Goal: Transaction & Acquisition: Subscribe to service/newsletter

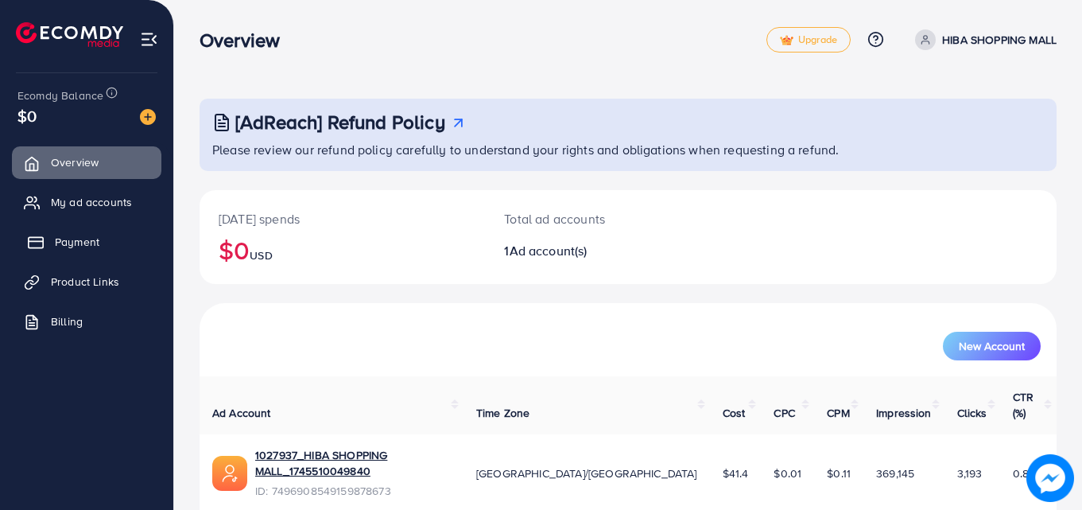
click at [80, 236] on span "Payment" at bounding box center [77, 242] width 45 height 16
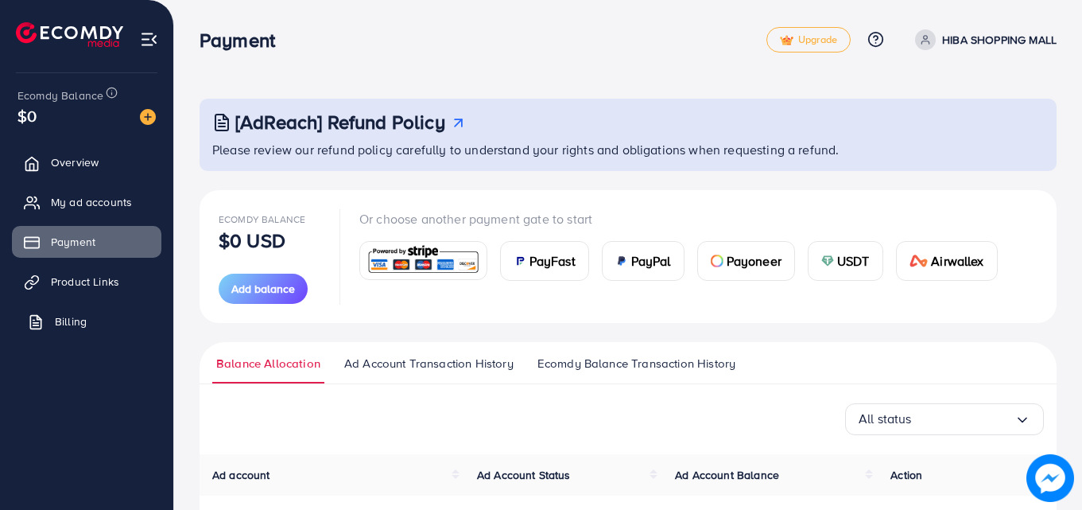
click at [57, 316] on span "Billing" at bounding box center [71, 321] width 32 height 16
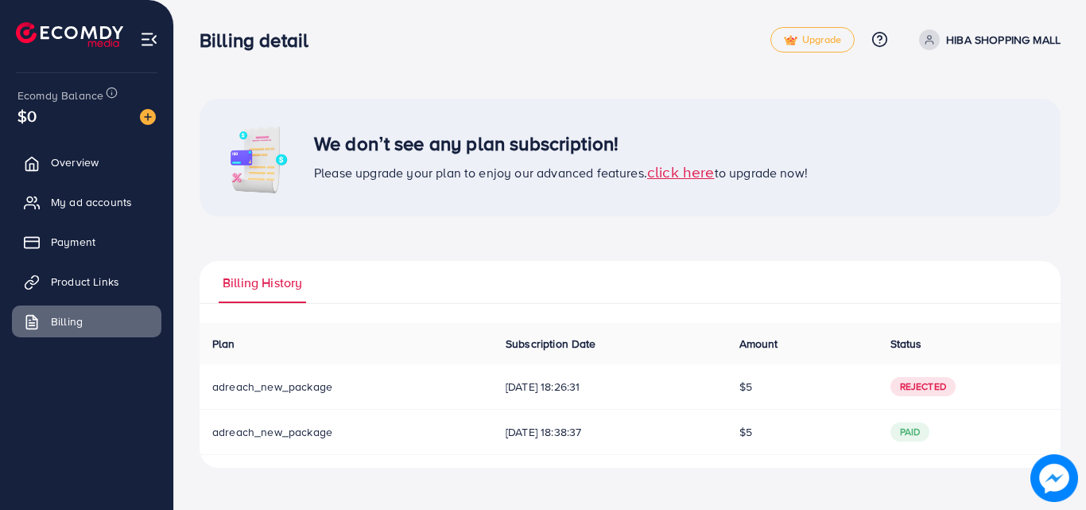
click at [666, 169] on span "click here" at bounding box center [681, 171] width 68 height 21
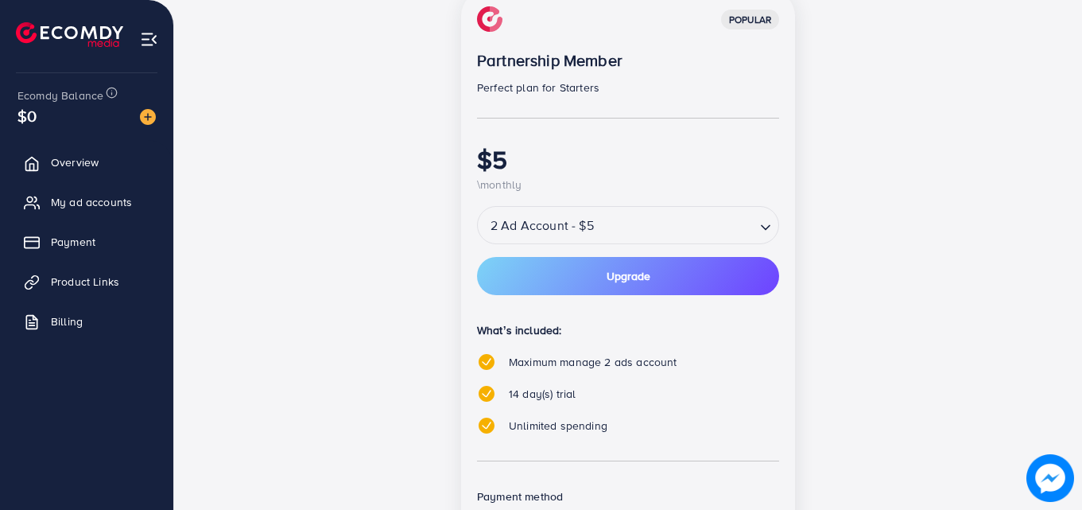
scroll to position [248, 0]
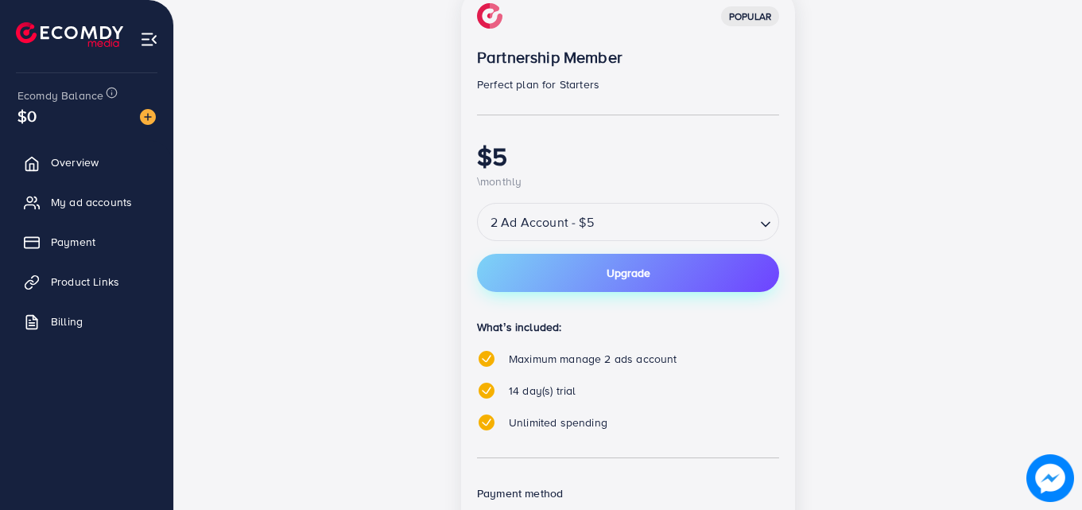
click at [694, 265] on button "Upgrade" at bounding box center [628, 273] width 302 height 38
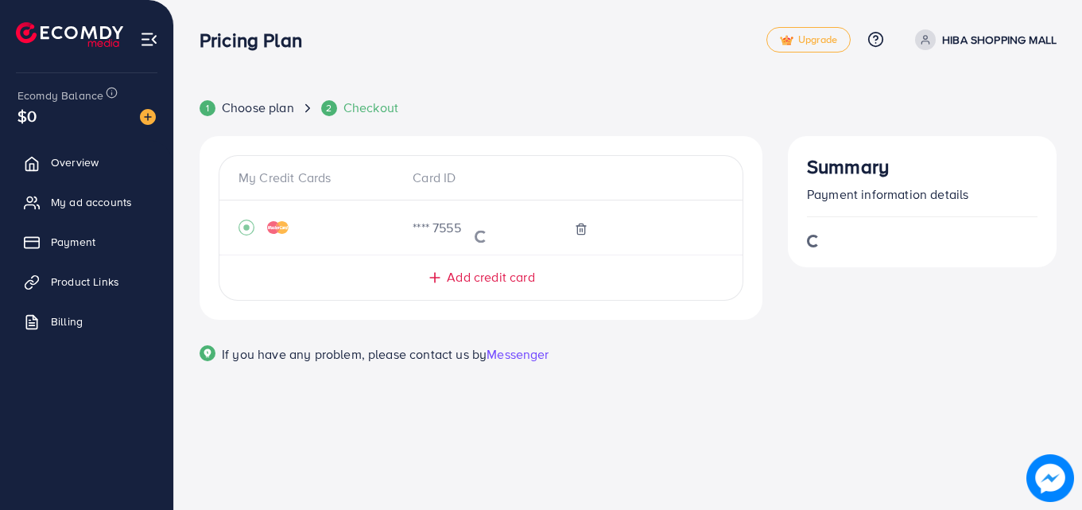
scroll to position [0, 0]
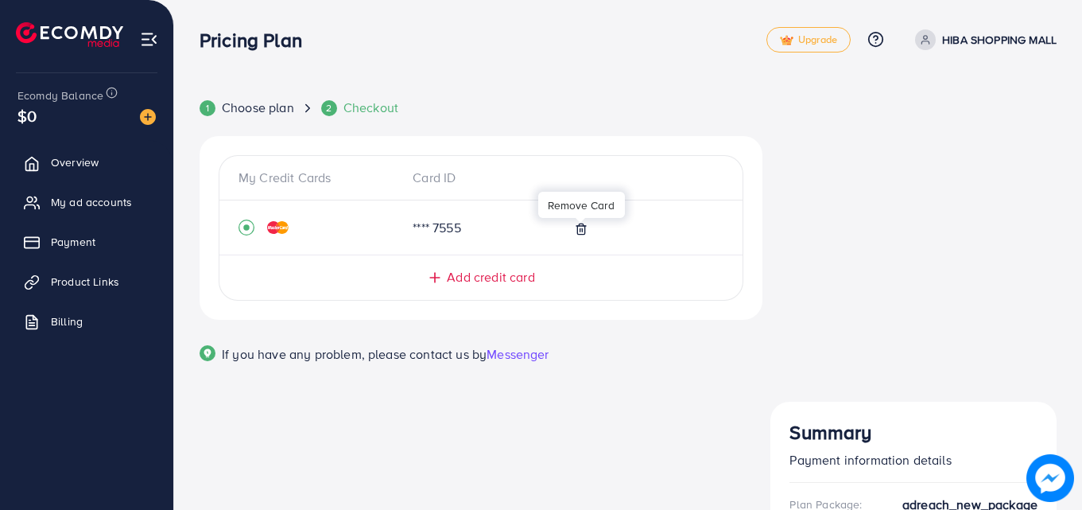
click at [578, 228] on icon at bounding box center [581, 229] width 13 height 13
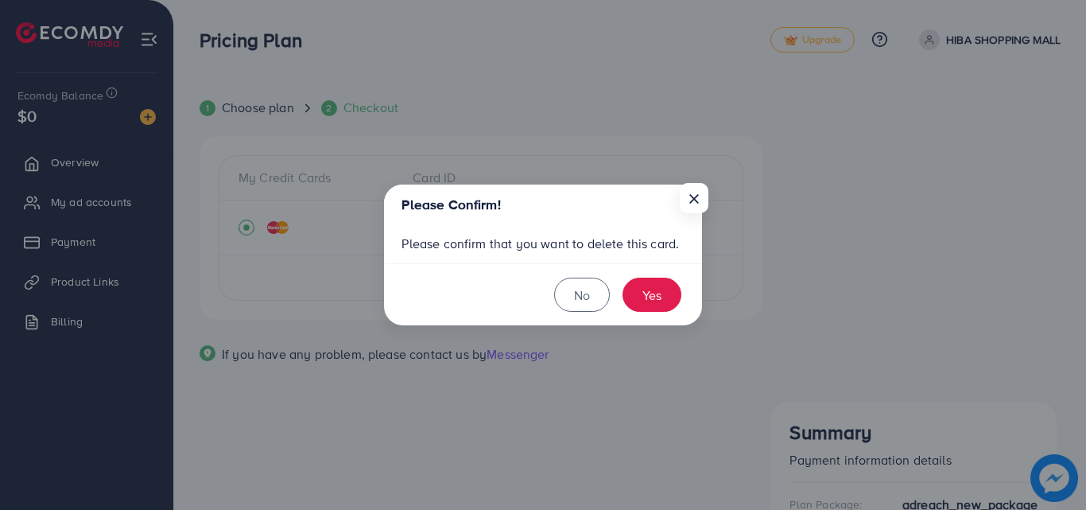
click at [369, 252] on div "Please Confirm! × Please confirm that you want to delete this card. No Yes" at bounding box center [543, 255] width 1086 height 510
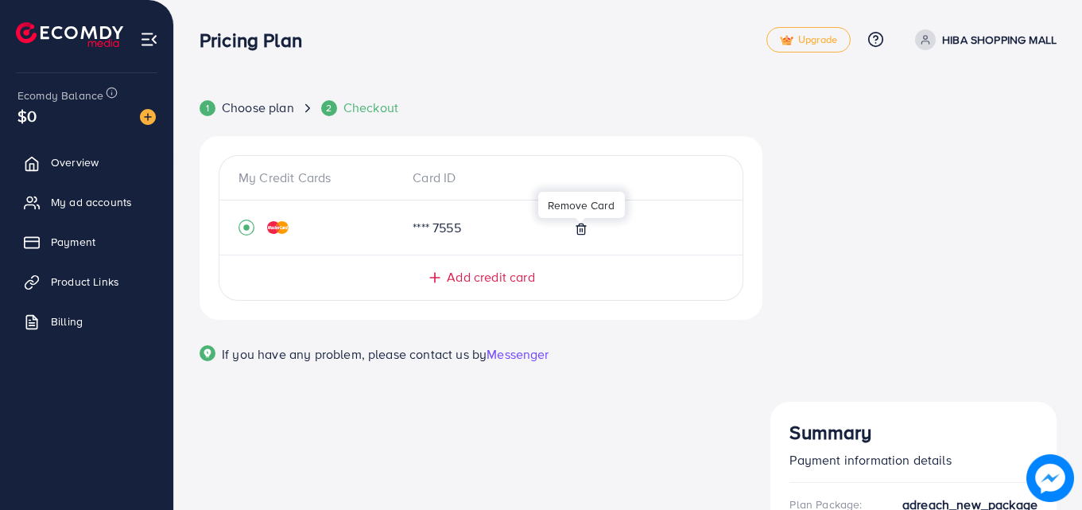
click at [581, 232] on icon at bounding box center [581, 229] width 13 height 13
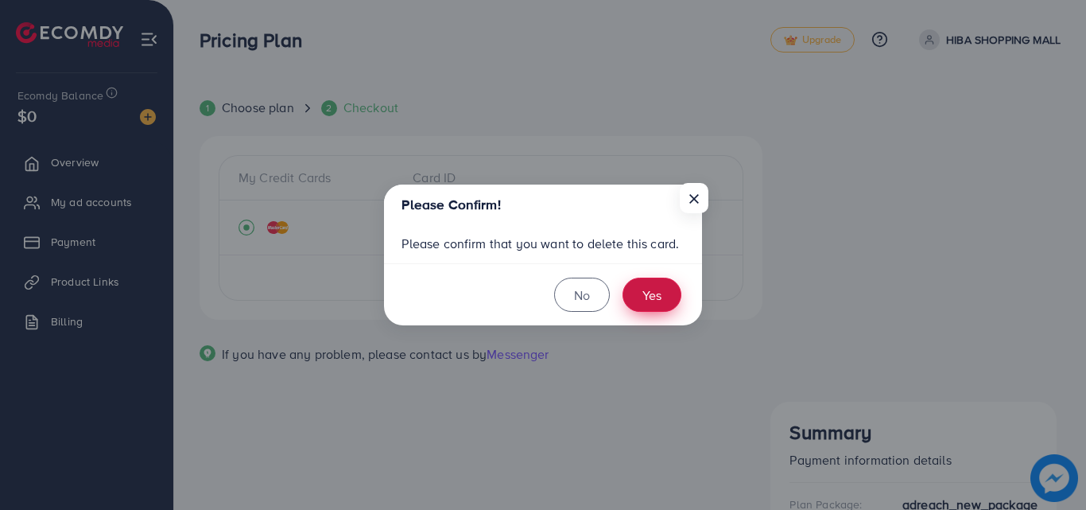
click at [657, 309] on button "Yes" at bounding box center [652, 295] width 59 height 34
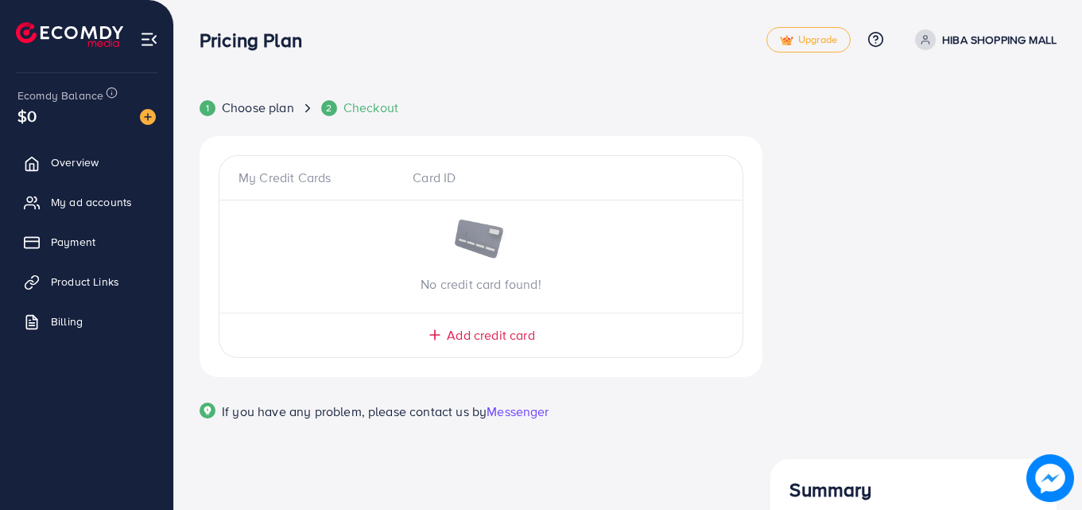
click at [511, 340] on span "Add credit card" at bounding box center [490, 335] width 87 height 18
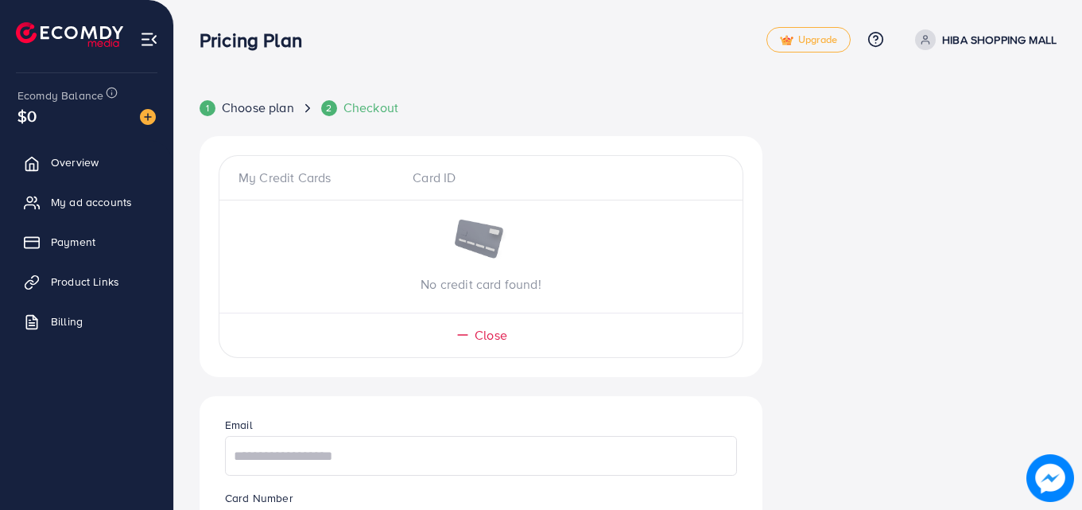
click at [511, 340] on div "Close" at bounding box center [481, 335] width 460 height 18
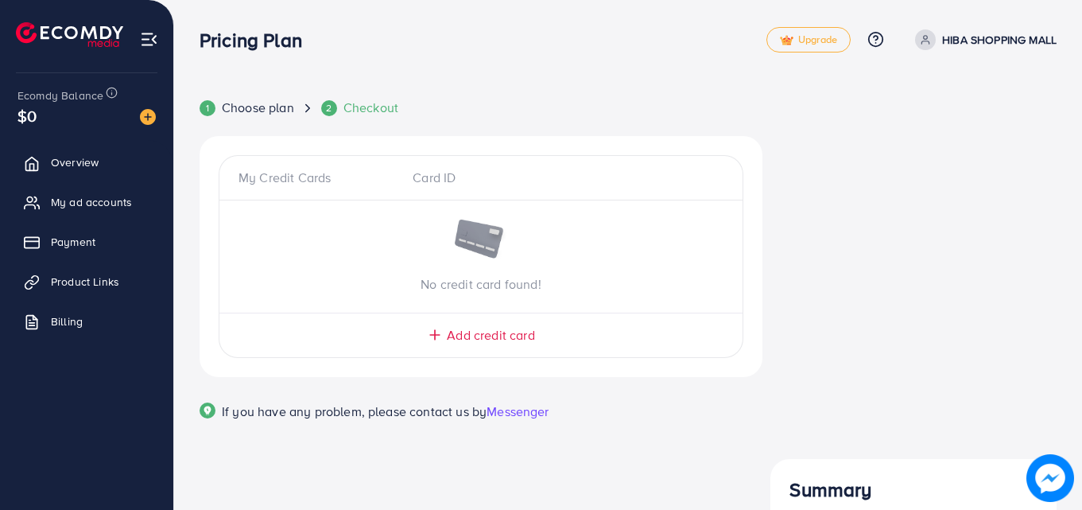
click at [507, 328] on span "Add credit card" at bounding box center [490, 335] width 87 height 18
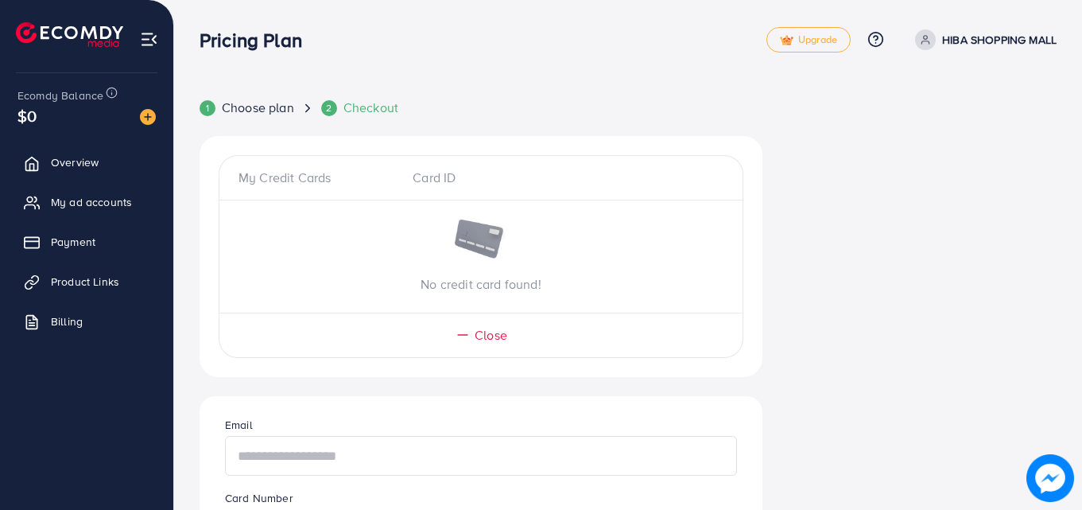
click at [426, 453] on input "text" at bounding box center [481, 456] width 512 height 40
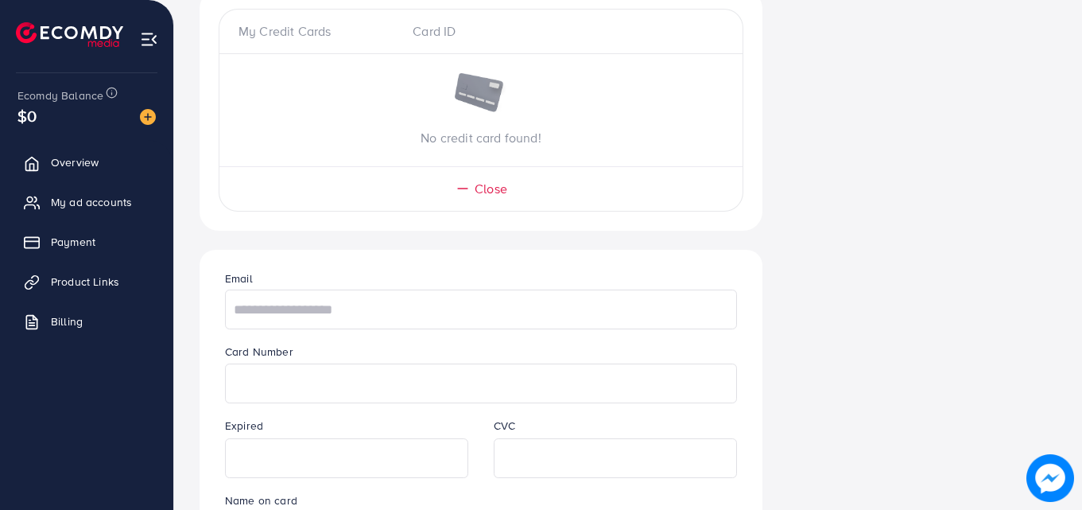
scroll to position [150, 0]
click at [432, 306] on input "text" at bounding box center [481, 306] width 512 height 40
type input "**********"
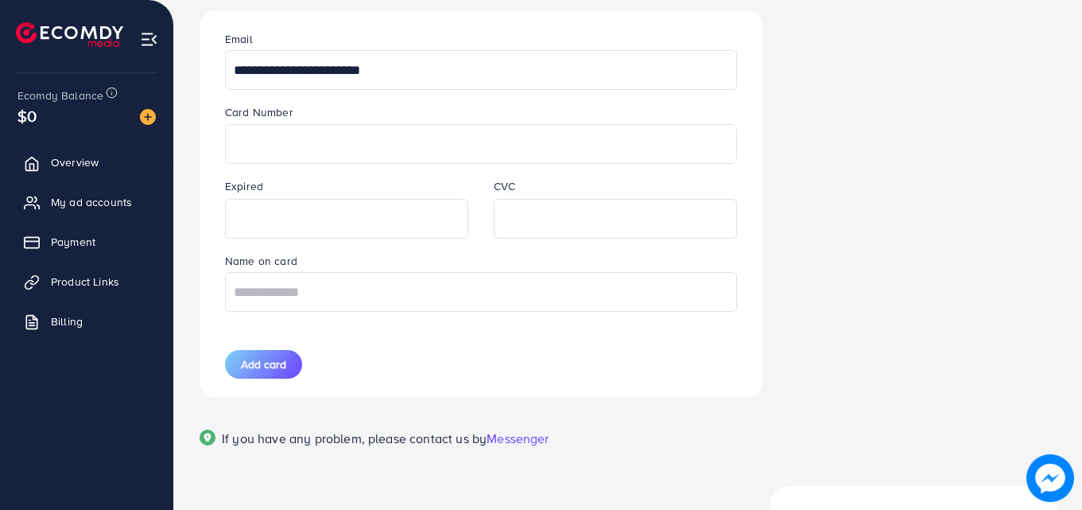
scroll to position [387, 0]
click at [343, 300] on input "text" at bounding box center [481, 290] width 512 height 40
type input "*"
type input "*********"
click at [271, 364] on span "Add card" at bounding box center [263, 363] width 45 height 16
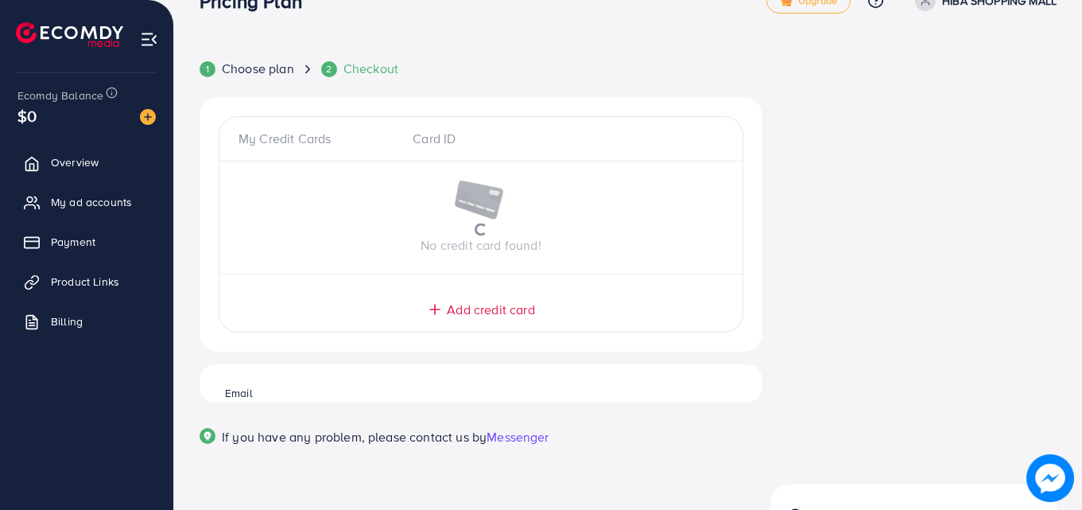
scroll to position [13, 0]
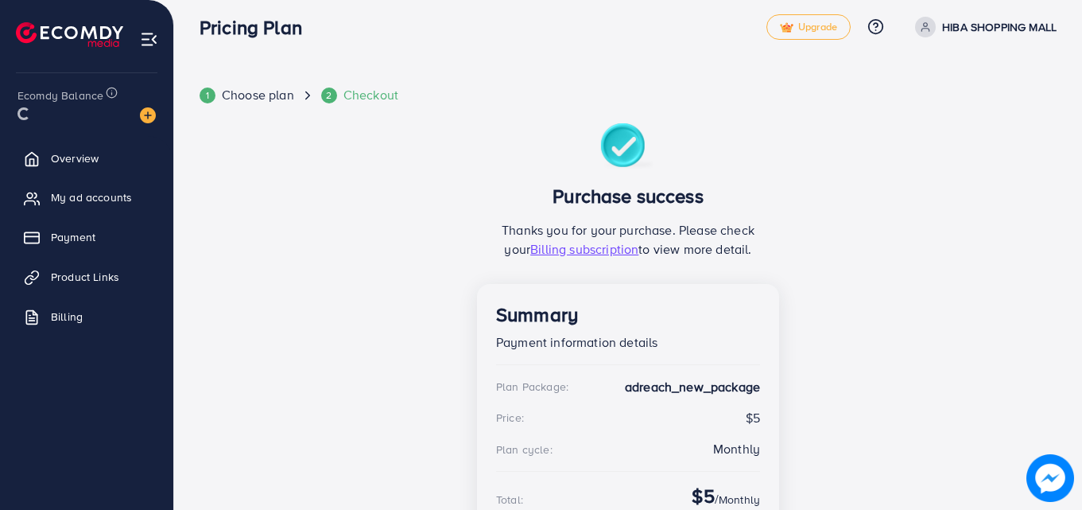
scroll to position [14, 0]
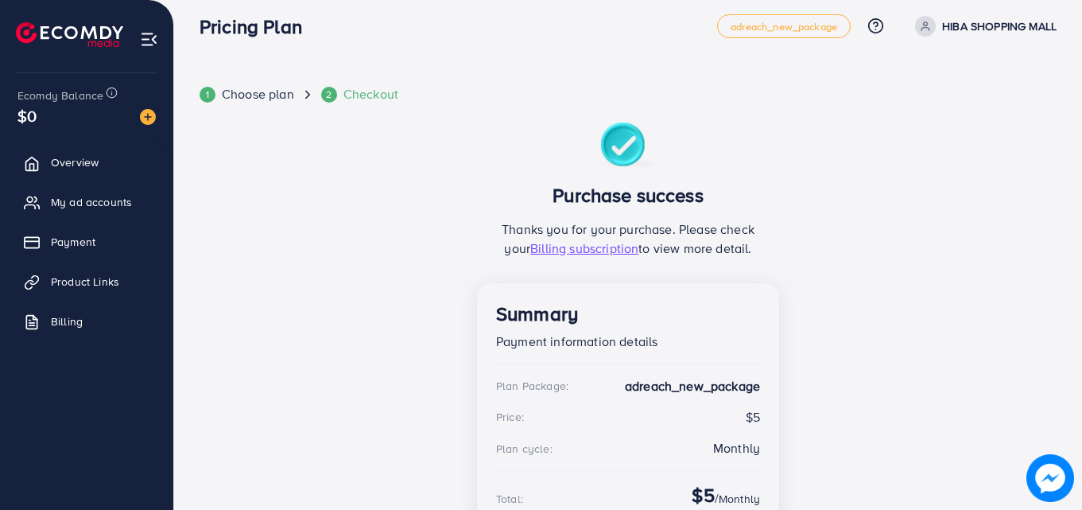
drag, startPoint x: 1080, startPoint y: 286, endPoint x: 1085, endPoint y: 313, distance: 26.7
click at [1082, 313] on html "Pricing Plan adreach_new_package Help Center Contact Support Plans and Pricing …" at bounding box center [541, 241] width 1082 height 510
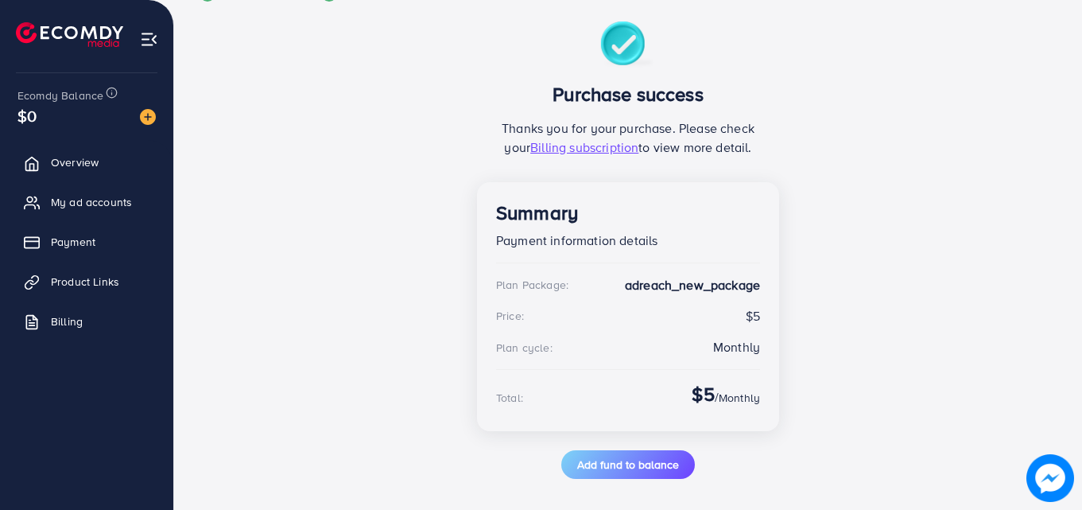
scroll to position [122, 0]
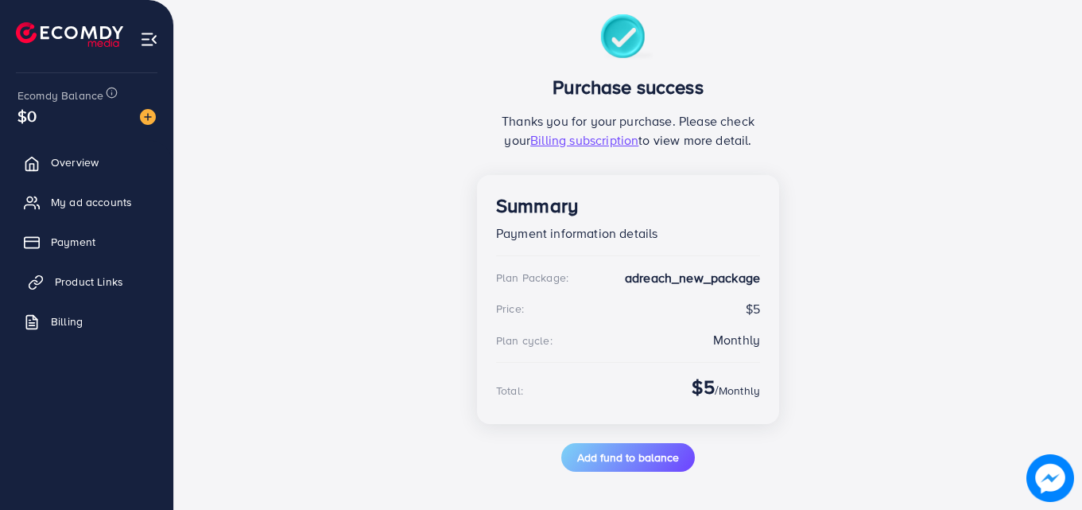
click at [78, 279] on span "Product Links" at bounding box center [89, 282] width 68 height 16
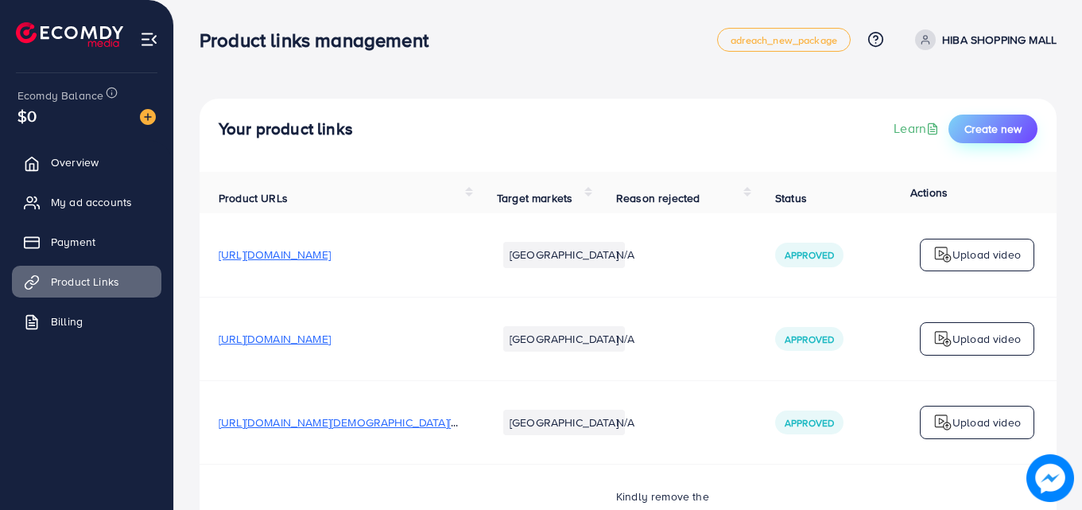
click at [965, 129] on span "Create new" at bounding box center [993, 129] width 57 height 16
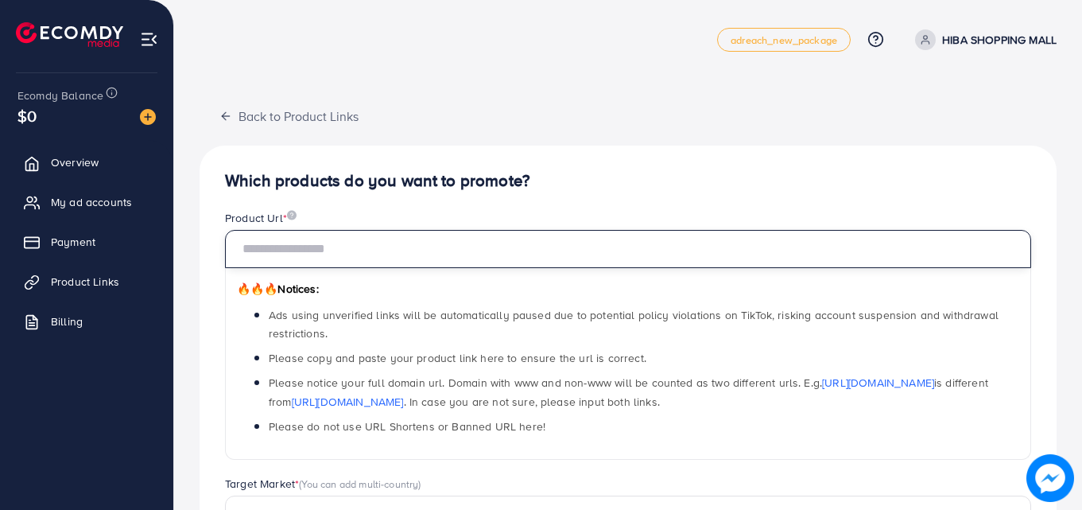
click at [561, 251] on input "text" at bounding box center [628, 249] width 806 height 38
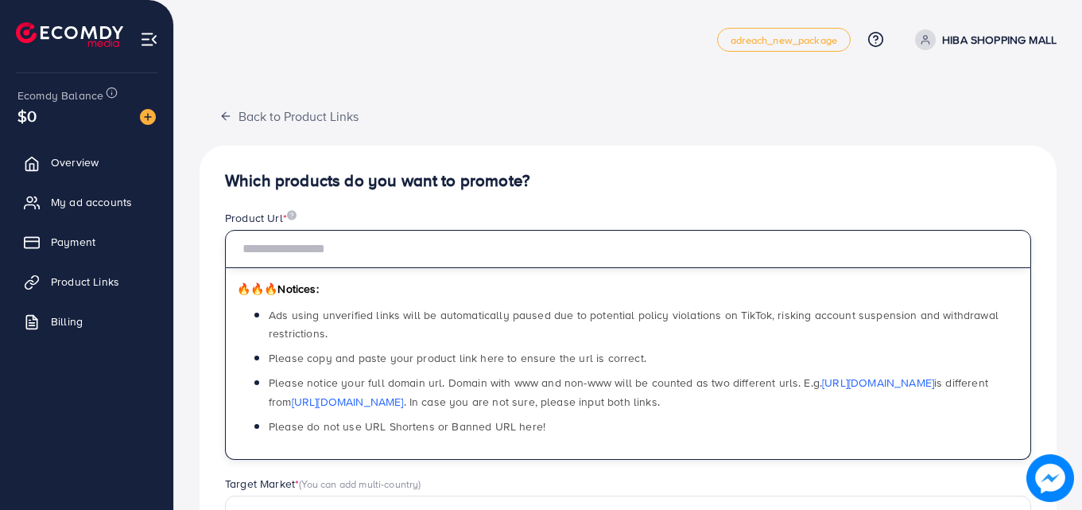
paste input "**********"
type input "**********"
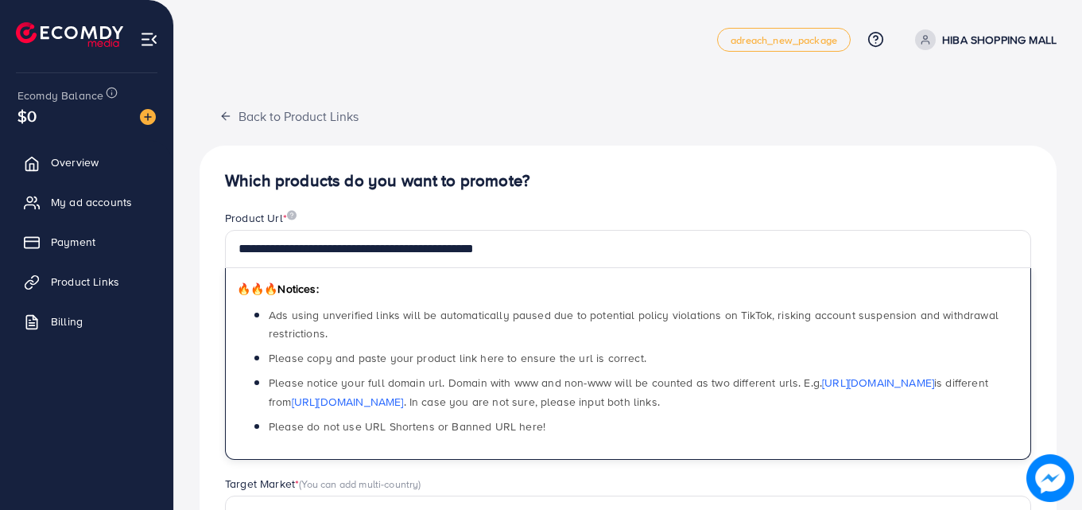
click at [660, 214] on div "Product Url *" at bounding box center [628, 220] width 806 height 20
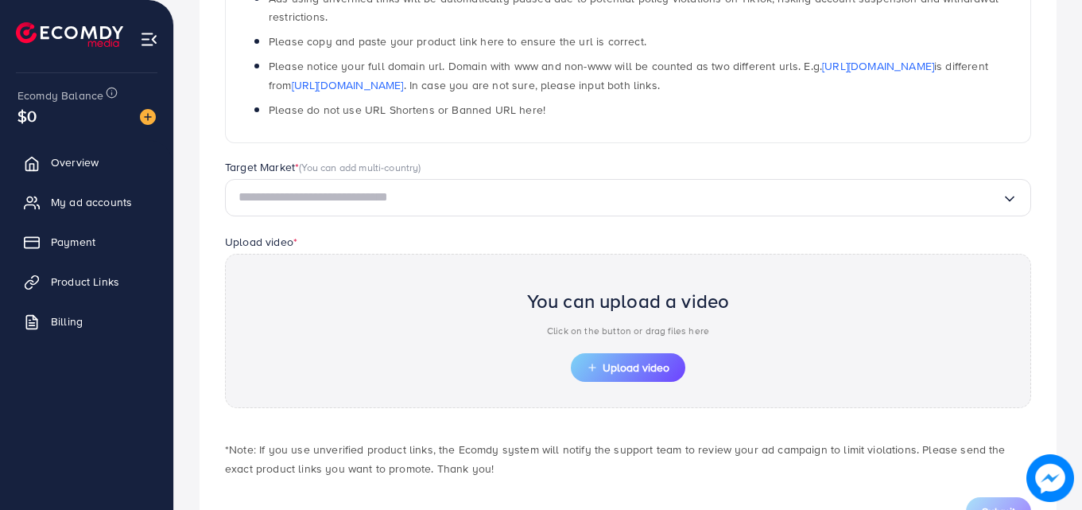
scroll to position [318, 0]
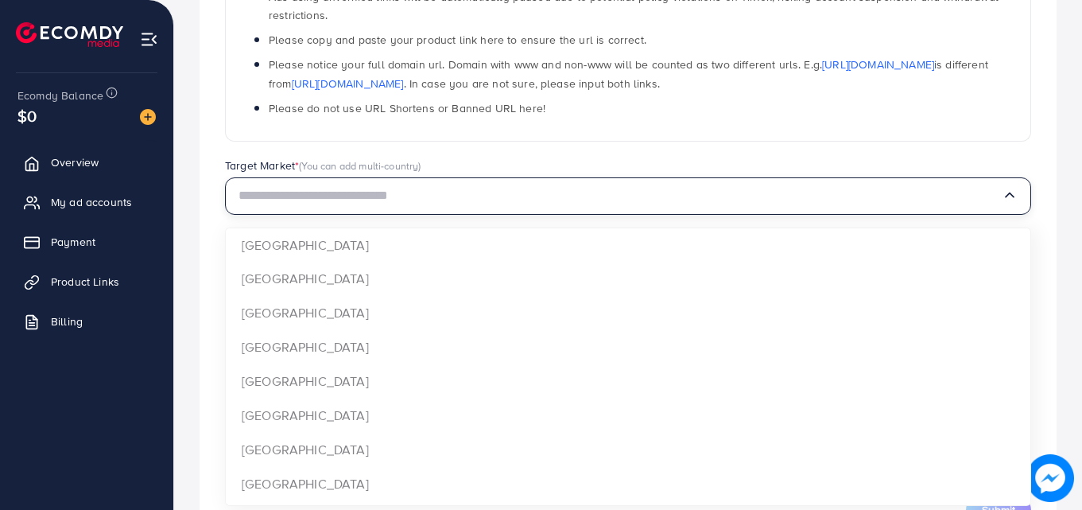
click at [414, 200] on input "Search for option" at bounding box center [621, 196] width 764 height 25
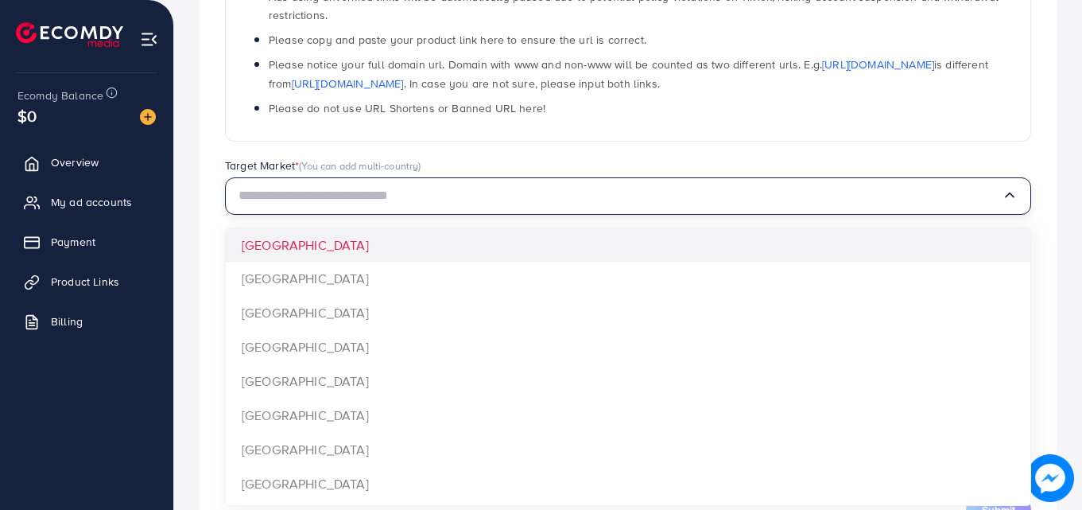
click at [391, 200] on input "Search for option" at bounding box center [621, 196] width 764 height 25
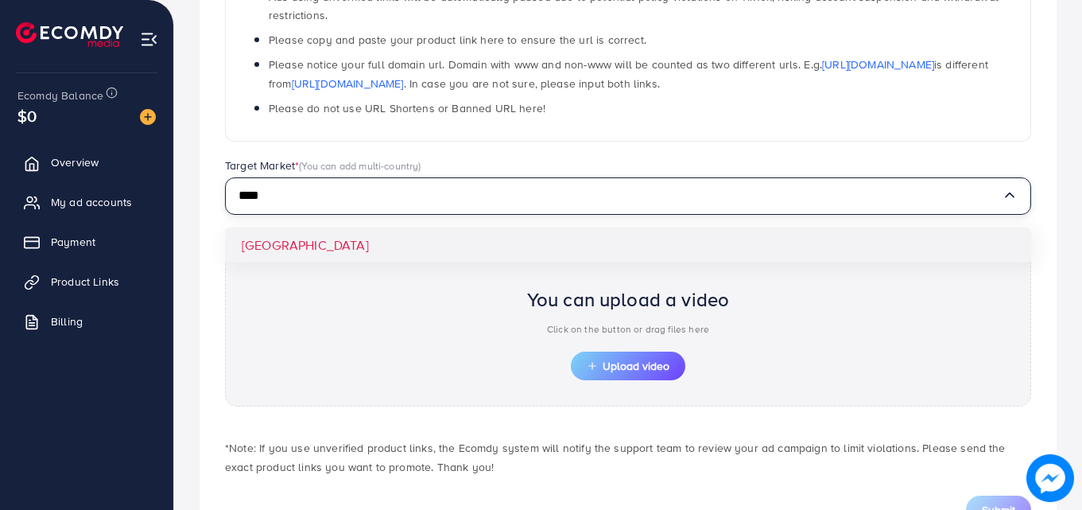
type input "****"
click at [356, 239] on div "**********" at bounding box center [628, 188] width 857 height 722
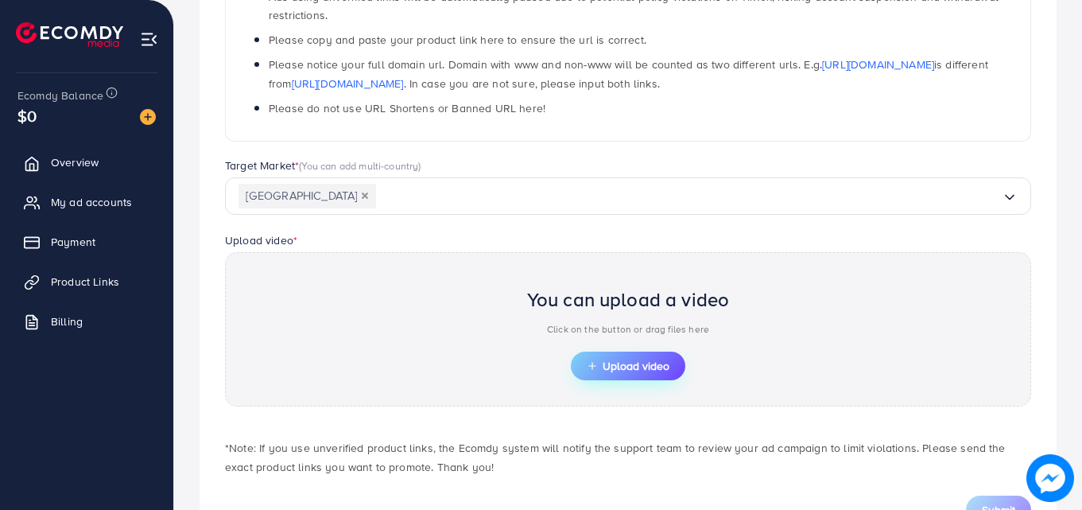
click at [615, 362] on span "Upload video" at bounding box center [628, 365] width 83 height 11
click at [590, 367] on icon "button" at bounding box center [592, 365] width 11 height 11
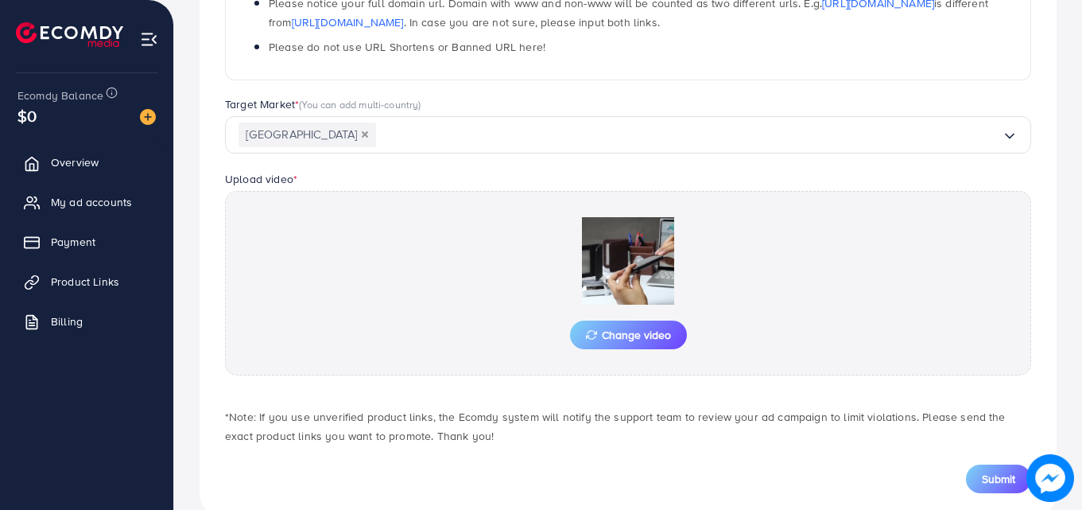
scroll to position [414, 0]
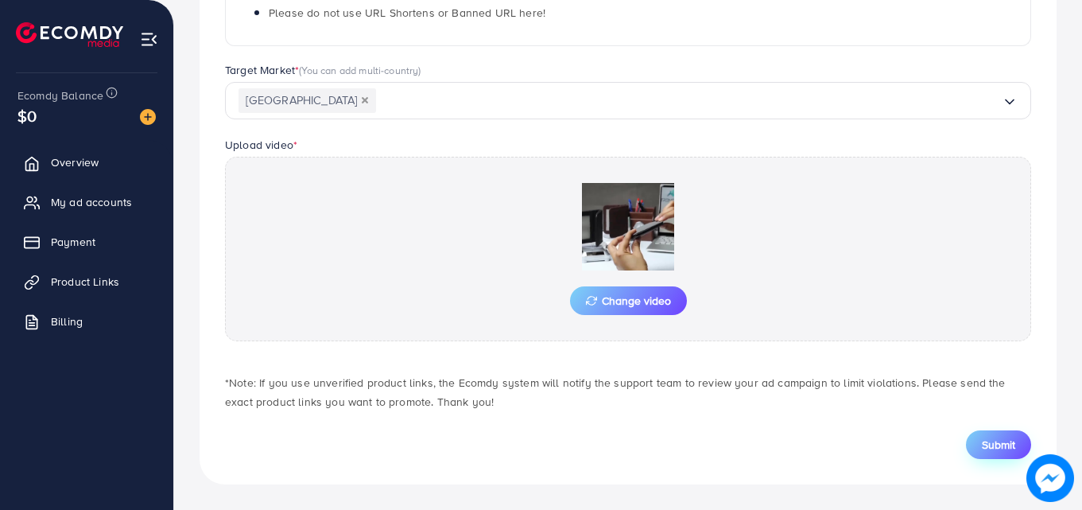
click at [983, 448] on span "Submit" at bounding box center [998, 445] width 33 height 16
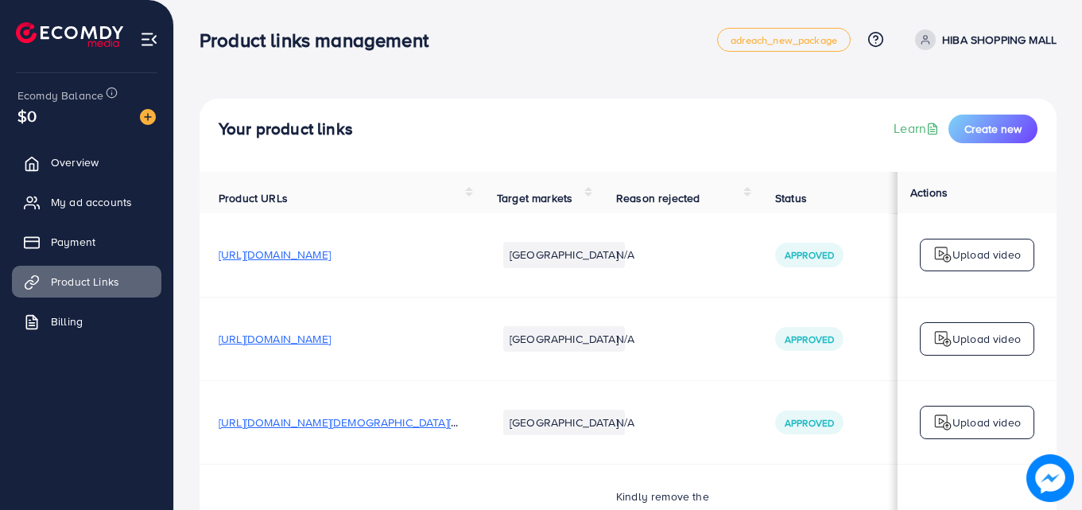
click at [1082, 253] on html "Product links management adreach_new_package Help Center Contact Support Plans …" at bounding box center [541, 255] width 1082 height 510
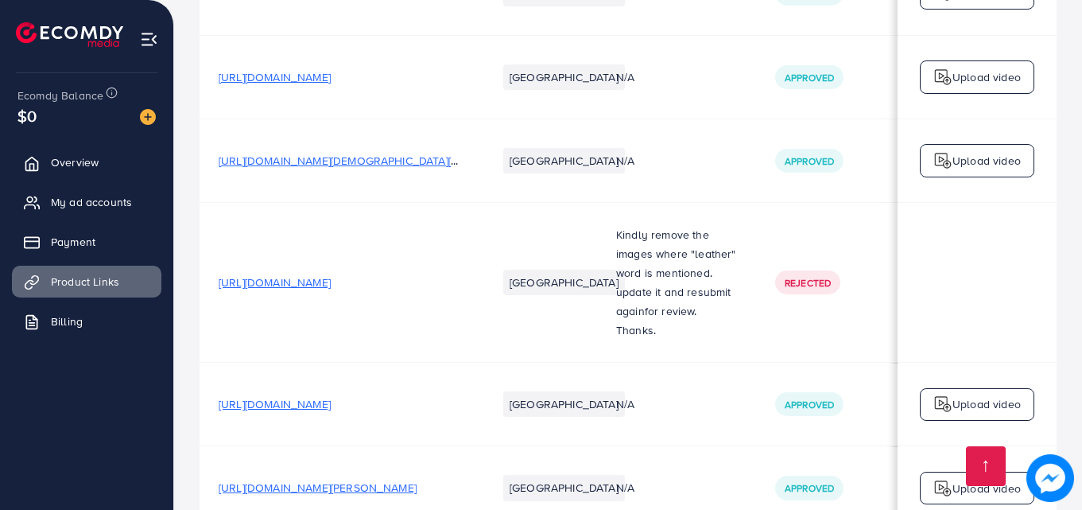
scroll to position [447, 0]
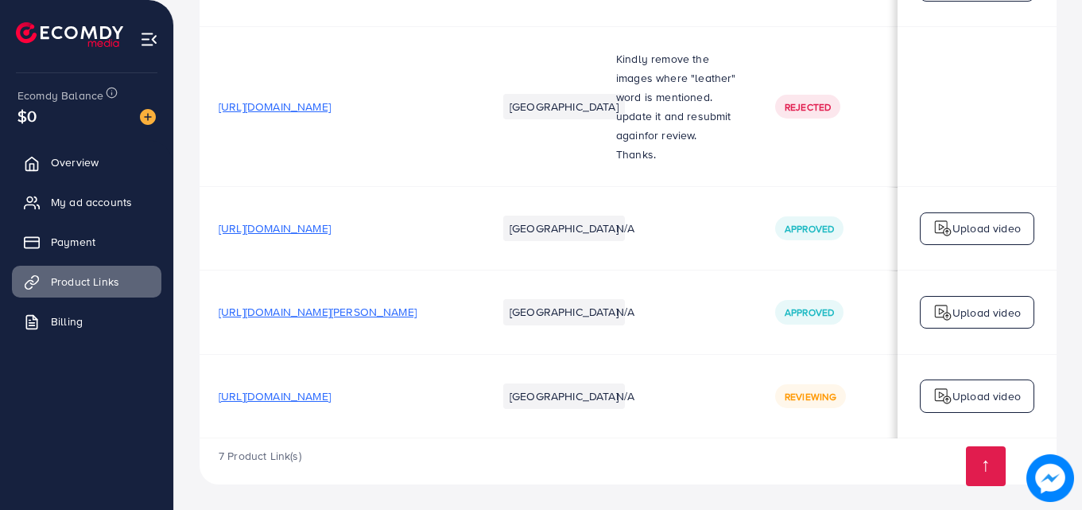
click at [653, 321] on td "N/A" at bounding box center [676, 312] width 159 height 84
drag, startPoint x: 639, startPoint y: 429, endPoint x: 565, endPoint y: 541, distance: 134.8
click at [478, 485] on div "Your product links Learn Create new Product URLs Target markets Reason rejected…" at bounding box center [628, 36] width 908 height 947
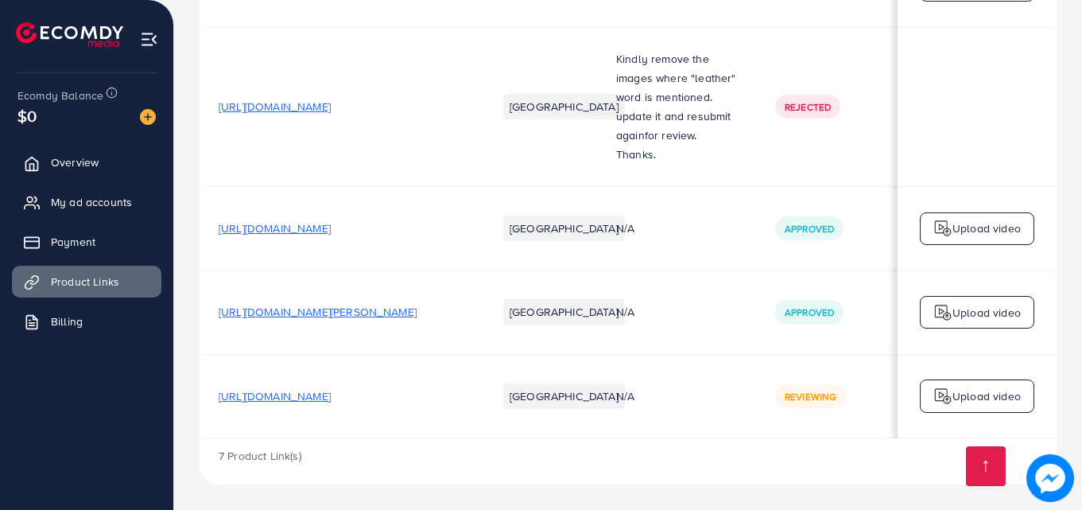
click at [646, 451] on div "7 Product Link(s)" at bounding box center [628, 461] width 857 height 46
drag, startPoint x: 646, startPoint y: 451, endPoint x: 600, endPoint y: 229, distance: 226.5
click at [600, 229] on td "N/A" at bounding box center [676, 229] width 159 height 84
click at [600, 227] on td "N/A" at bounding box center [676, 229] width 159 height 84
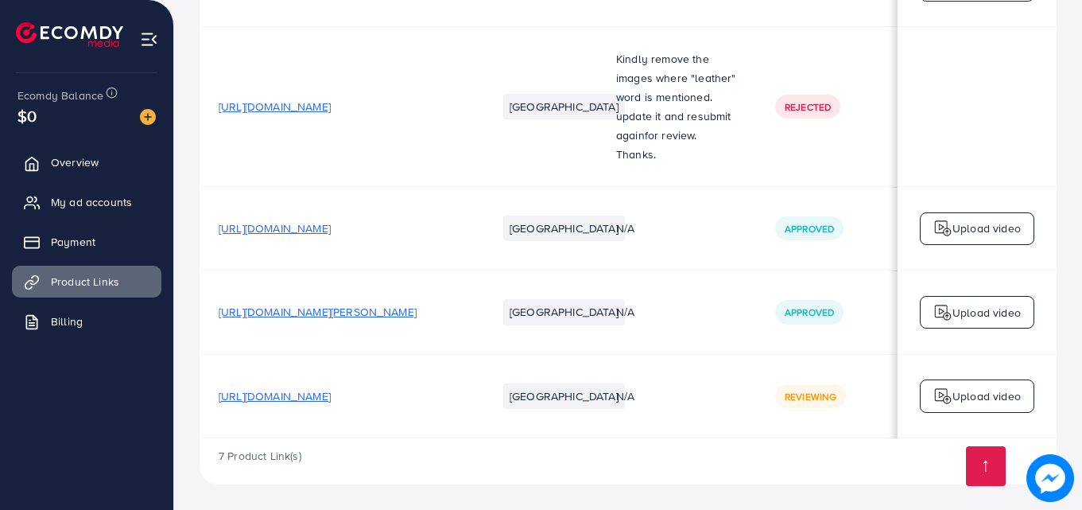
click at [600, 227] on td "N/A" at bounding box center [676, 229] width 159 height 84
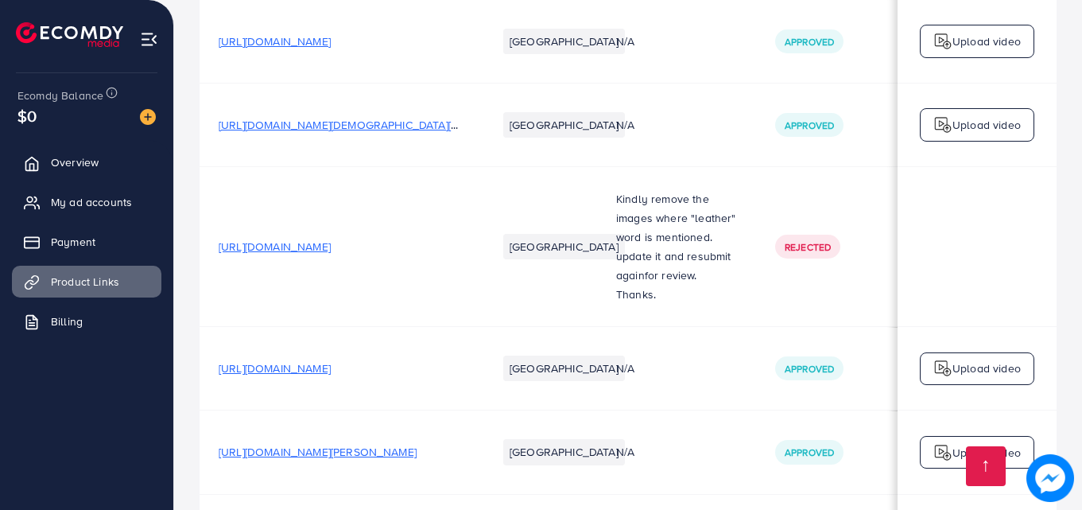
scroll to position [294, 0]
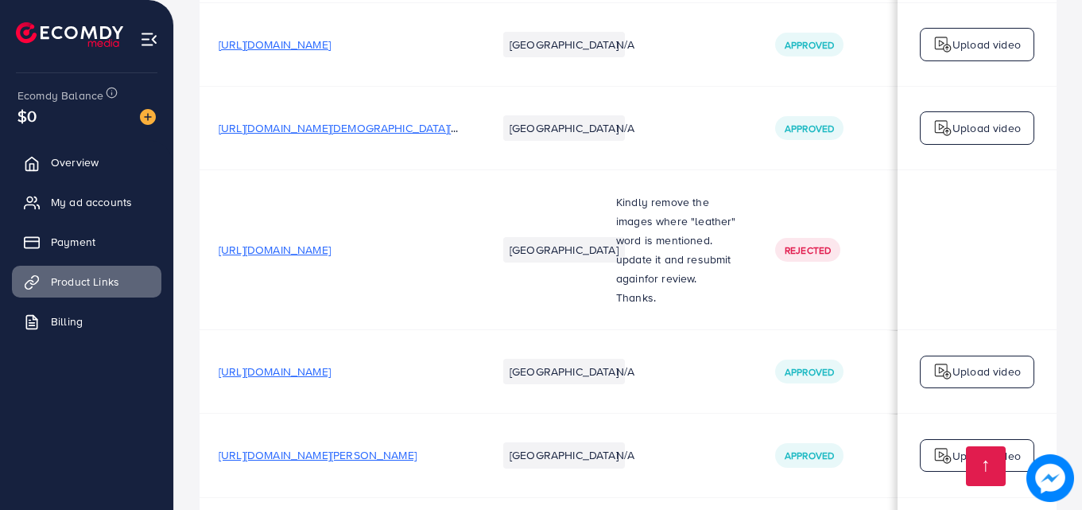
click at [1061, 200] on div "Your product links Learn Create new Product URLs Target markets Reason rejected…" at bounding box center [628, 179] width 908 height 947
click at [1051, 407] on td "Upload video" at bounding box center [977, 372] width 159 height 84
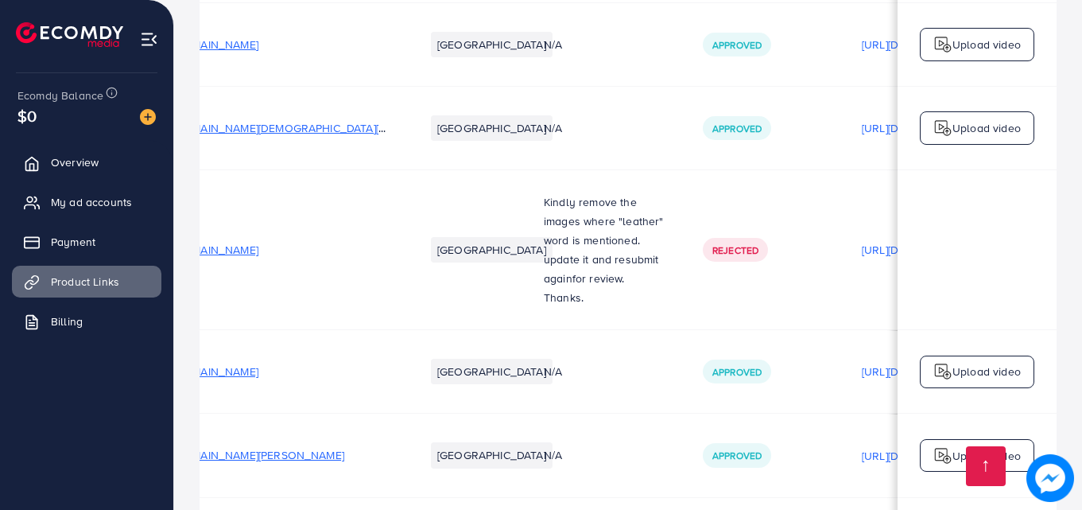
drag, startPoint x: 1051, startPoint y: 407, endPoint x: 1051, endPoint y: 437, distance: 29.4
click at [1051, 437] on tbody "[URL][DOMAIN_NAME] [GEOGRAPHIC_DATA] N/A Approved N/A N/A Upload video [URL][DO…" at bounding box center [719, 250] width 1184 height 662
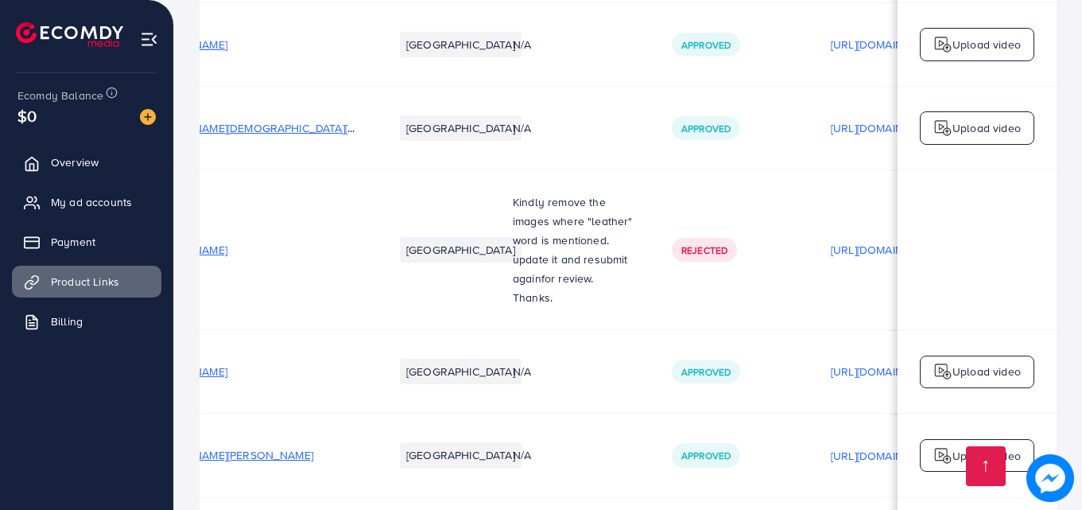
click at [1051, 437] on td "Upload video" at bounding box center [977, 456] width 159 height 84
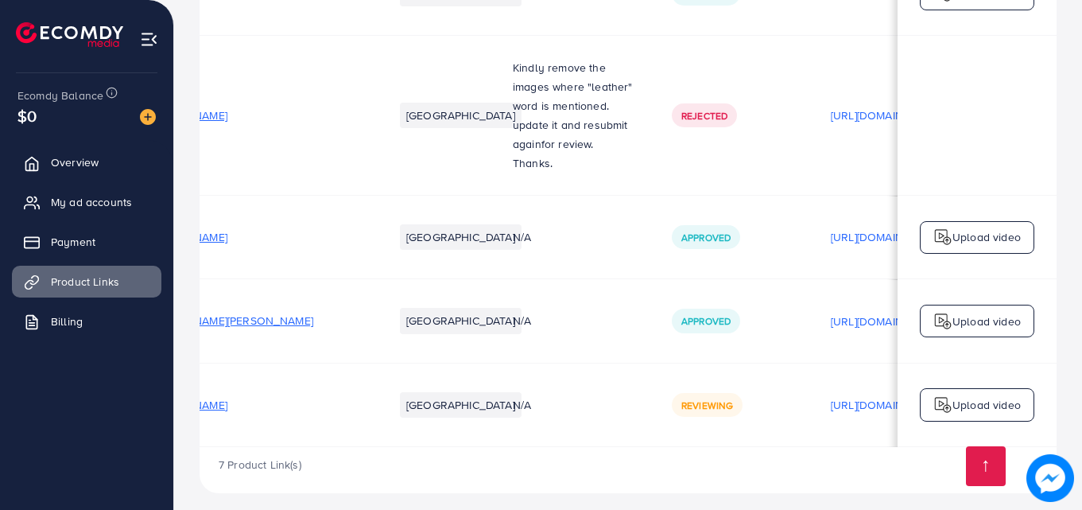
scroll to position [432, 0]
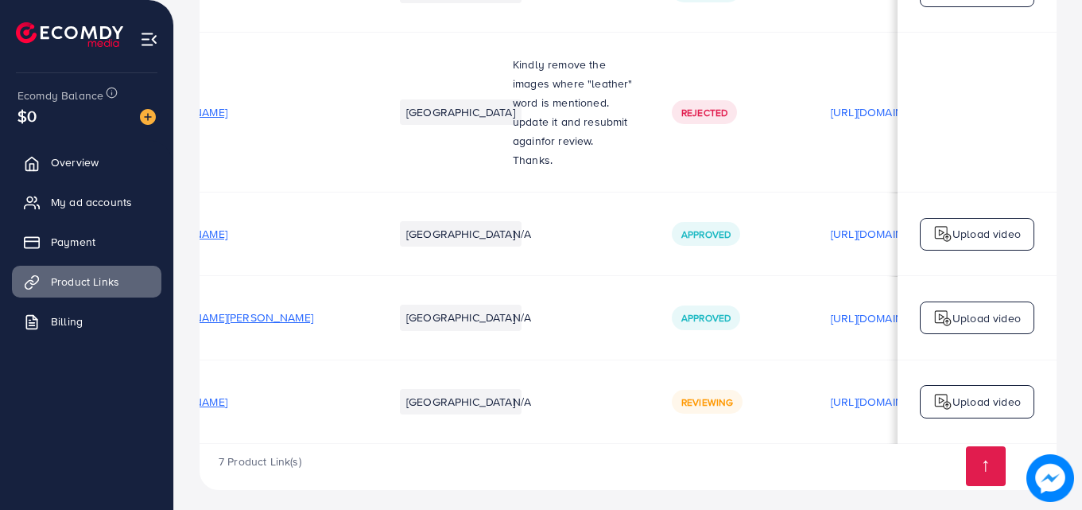
drag, startPoint x: 584, startPoint y: 449, endPoint x: 590, endPoint y: 499, distance: 50.5
click at [590, 499] on div "Your product links Learn Create new Product URLs Target markets Reason rejected…" at bounding box center [628, 41] width 908 height 947
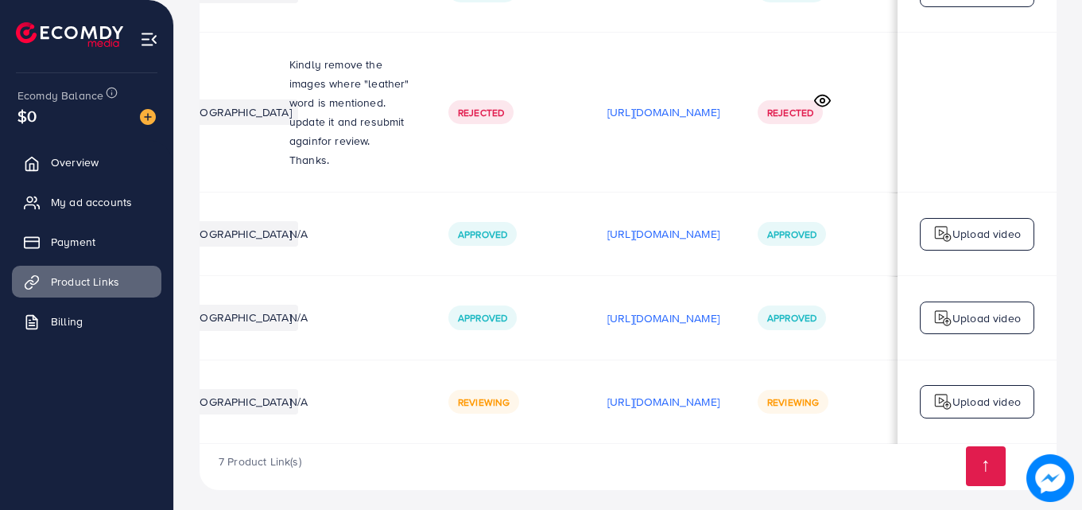
scroll to position [0, 328]
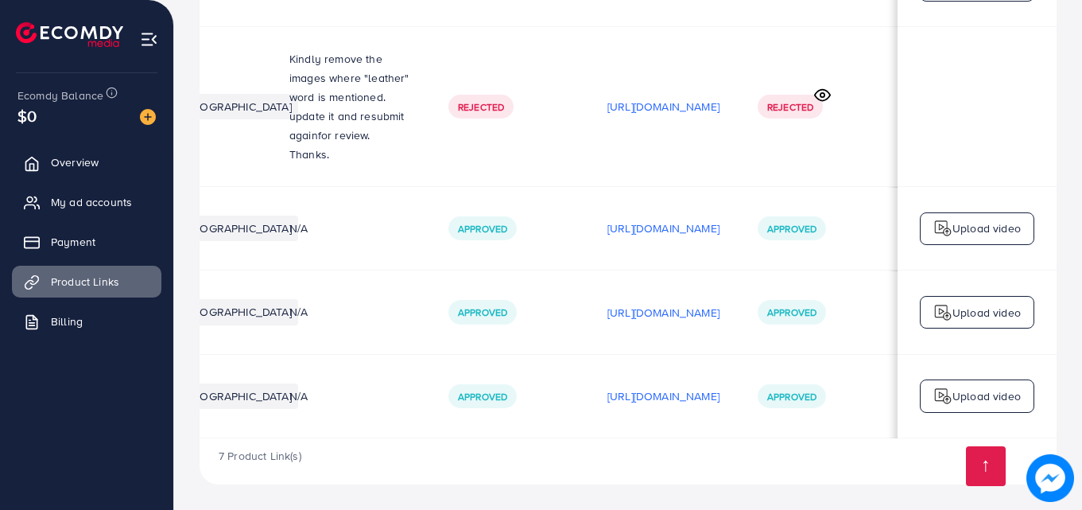
scroll to position [0, 346]
click at [97, 195] on span "My ad accounts" at bounding box center [95, 202] width 81 height 16
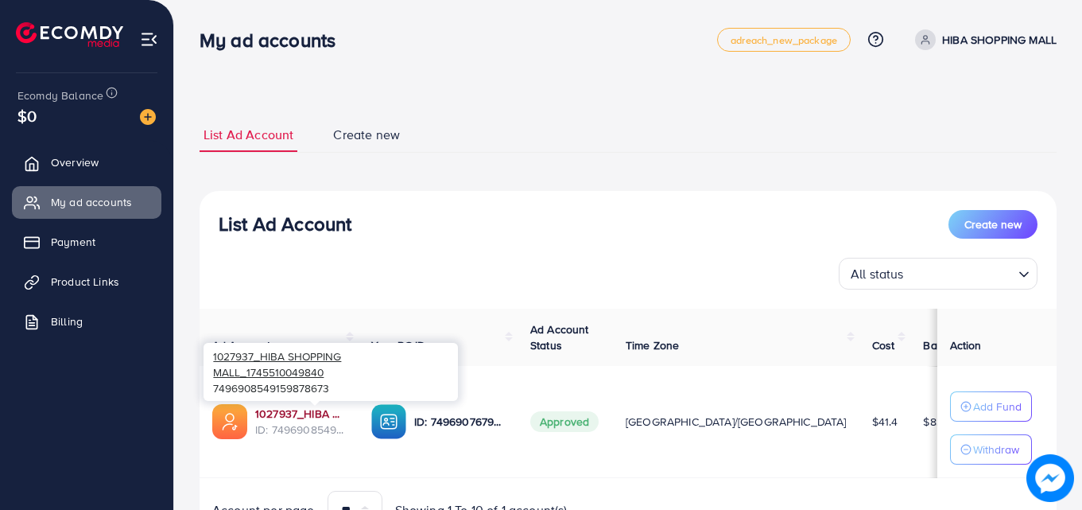
click at [331, 413] on link "1027937_HIBA SHOPPING MALL_1745510049840" at bounding box center [300, 414] width 91 height 16
